Goal: Task Accomplishment & Management: Complete application form

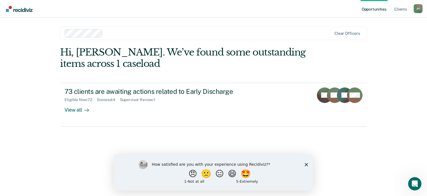
click at [306, 164] on polygon "Close survey" at bounding box center [306, 164] width 3 height 3
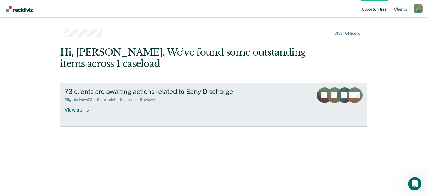
click at [80, 108] on div "View all" at bounding box center [80, 107] width 31 height 11
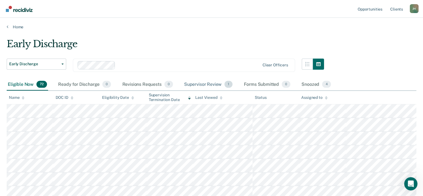
click at [231, 88] on div "Supervisor Review 1" at bounding box center [208, 85] width 51 height 12
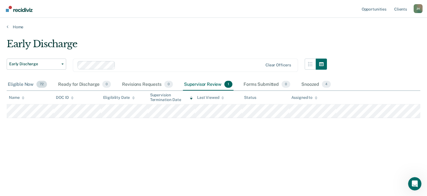
click at [41, 86] on span "72" at bounding box center [41, 84] width 11 height 7
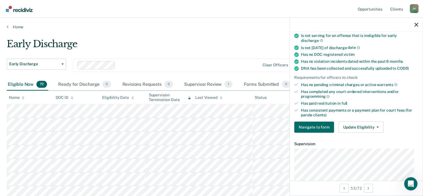
scroll to position [111, 0]
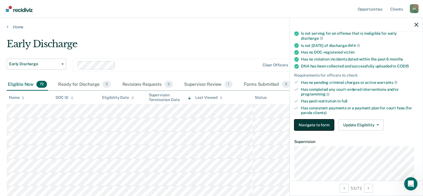
click at [324, 124] on button "Navigate to form" at bounding box center [314, 125] width 40 height 11
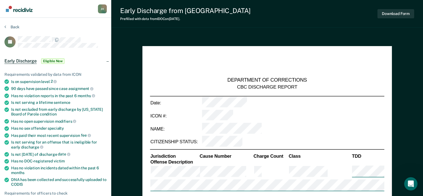
type textarea "x"
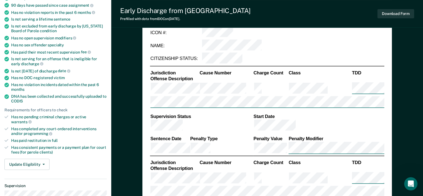
scroll to position [111, 0]
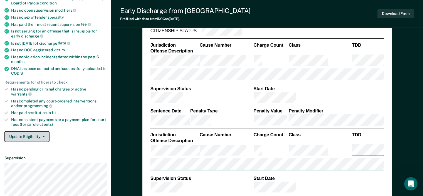
click at [43, 131] on button "Update Eligibility" at bounding box center [26, 136] width 45 height 11
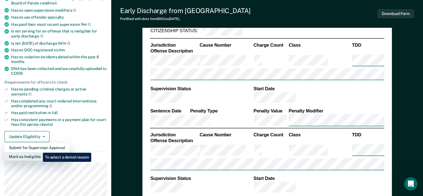
click at [39, 152] on button "Mark as Ineligible" at bounding box center [36, 156] width 65 height 9
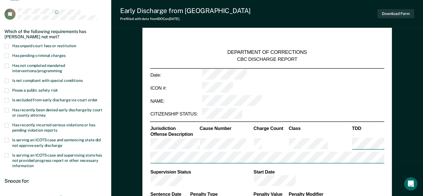
scroll to position [0, 0]
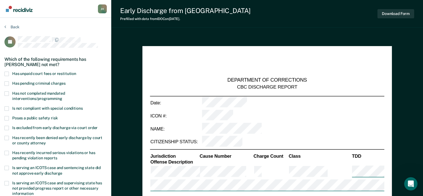
click at [245, 18] on div "Early Discharge from Parole Prefilled with data from IDOC on [DATE] . Download …" at bounding box center [267, 14] width 312 height 28
click at [10, 29] on div "Back" at bounding box center [55, 30] width 102 height 12
click at [10, 25] on button "Back" at bounding box center [11, 26] width 15 height 5
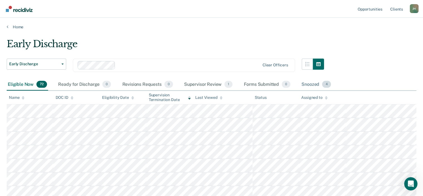
click at [326, 86] on span "4" at bounding box center [326, 84] width 9 height 7
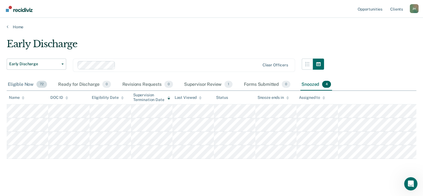
click at [39, 86] on span "72" at bounding box center [41, 84] width 11 height 7
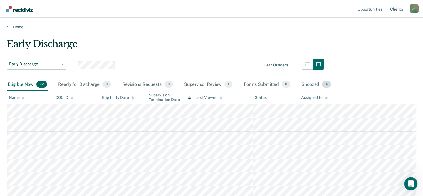
click at [325, 86] on span "4" at bounding box center [326, 84] width 9 height 7
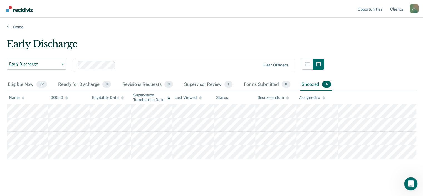
click at [325, 86] on span "4" at bounding box center [326, 84] width 9 height 7
click at [13, 29] on main "Early Discharge Early Discharge Early Discharge Clear officers Eligible Now 72 …" at bounding box center [211, 113] width 423 height 168
click at [9, 25] on link "Home" at bounding box center [212, 26] width 410 height 5
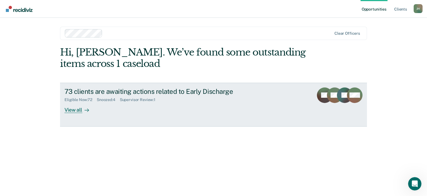
click at [76, 111] on div "View all" at bounding box center [80, 107] width 31 height 11
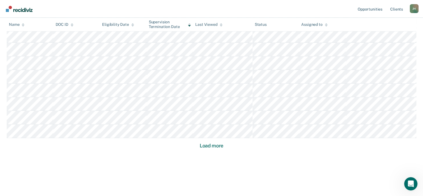
scroll to position [382, 0]
click at [212, 144] on button "Load more" at bounding box center [211, 144] width 27 height 7
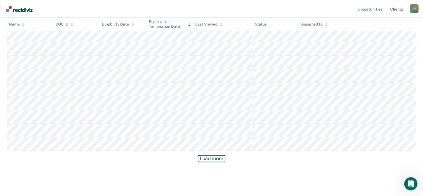
scroll to position [791, 0]
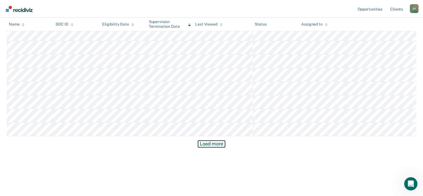
click at [217, 144] on button "Load more" at bounding box center [211, 144] width 27 height 7
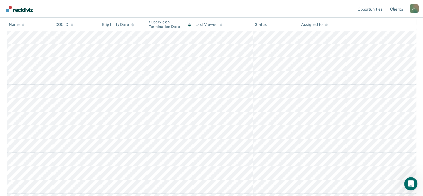
scroll to position [0, 0]
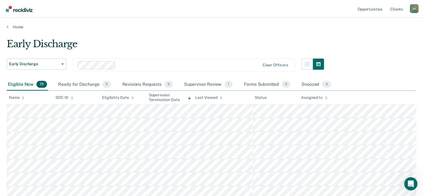
click at [327, 98] on icon at bounding box center [326, 98] width 3 height 1
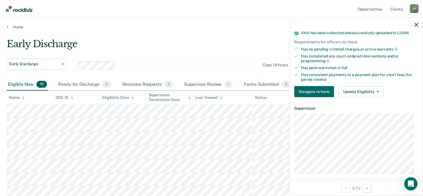
scroll to position [143, 0]
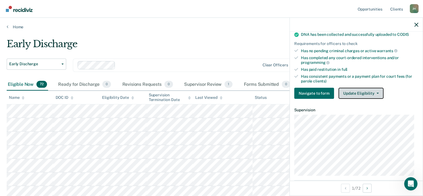
click at [364, 93] on button "Update Eligibility" at bounding box center [360, 93] width 45 height 11
click at [415, 25] on icon "button" at bounding box center [416, 25] width 4 height 4
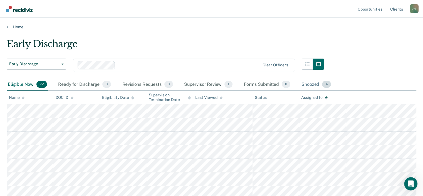
click at [308, 83] on div "Snoozed 4" at bounding box center [316, 85] width 32 height 12
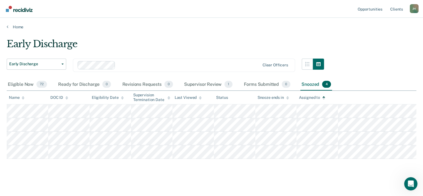
click at [308, 84] on div "Snoozed 4" at bounding box center [316, 85] width 32 height 12
